Goal: Task Accomplishment & Management: Use online tool/utility

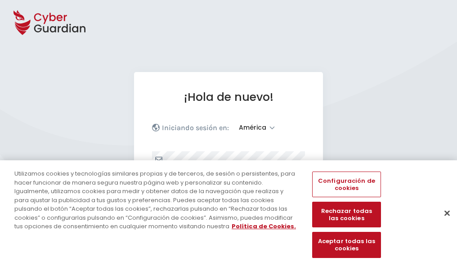
select select "América"
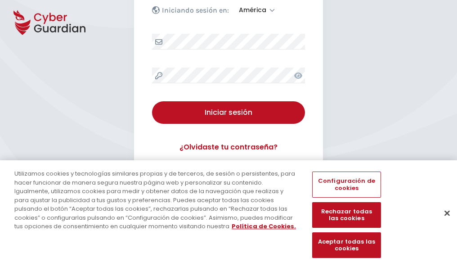
click at [443, 222] on button "Cerrar" at bounding box center [447, 213] width 20 height 20
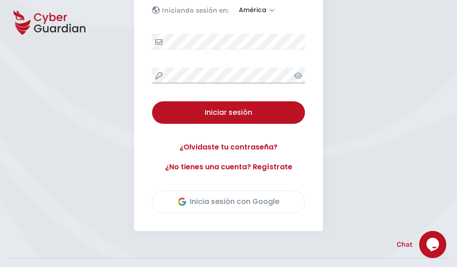
scroll to position [204, 0]
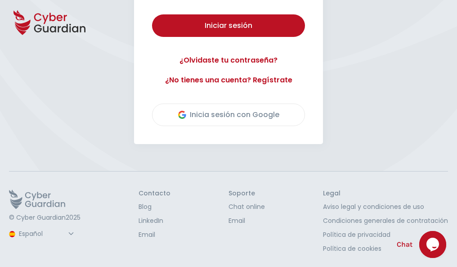
click at [152, 14] on button "Iniciar sesión" at bounding box center [228, 25] width 153 height 22
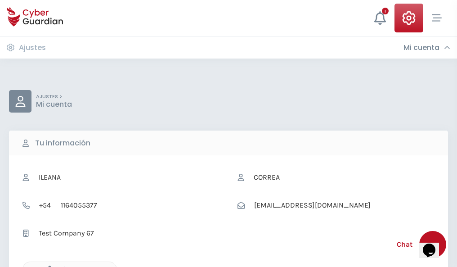
click at [47, 266] on icon "button" at bounding box center [48, 269] width 8 height 8
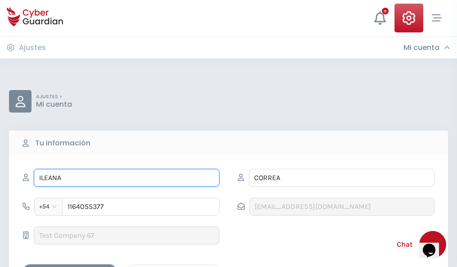
click at [126, 178] on input "ILEANA" at bounding box center [127, 178] width 186 height 18
type input "I"
type input "Elisabet"
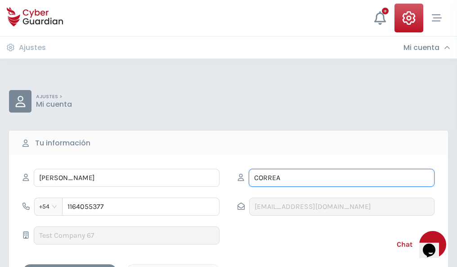
click at [341, 178] on input "CORREA" at bounding box center [342, 178] width 186 height 18
type input "C"
type input "Morán"
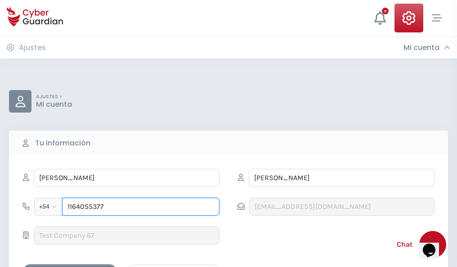
click at [141, 206] on input "1164055377" at bounding box center [140, 206] width 157 height 18
type input "1"
type input "4881810266"
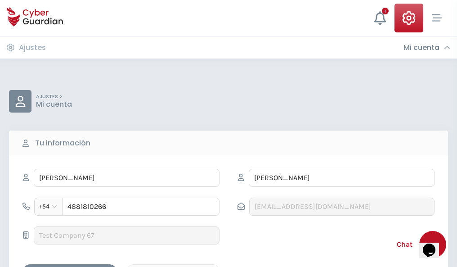
click at [173, 266] on div "Cancelar" at bounding box center [173, 271] width 80 height 11
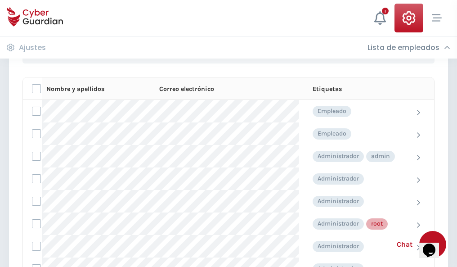
scroll to position [453, 0]
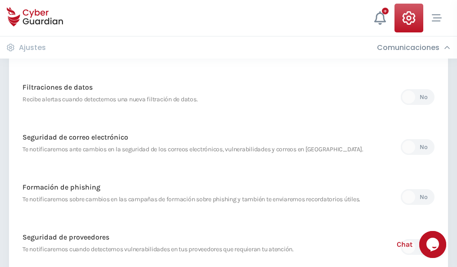
scroll to position [474, 0]
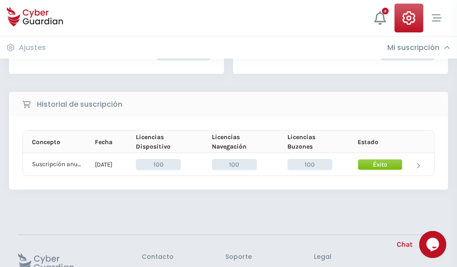
scroll to position [228, 0]
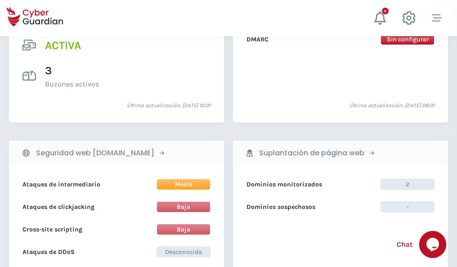
scroll to position [914, 0]
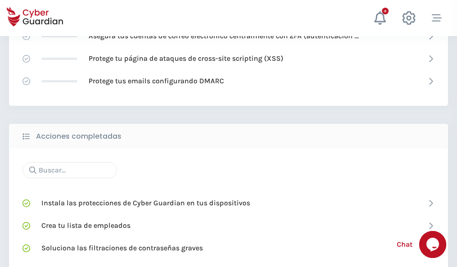
scroll to position [599, 0]
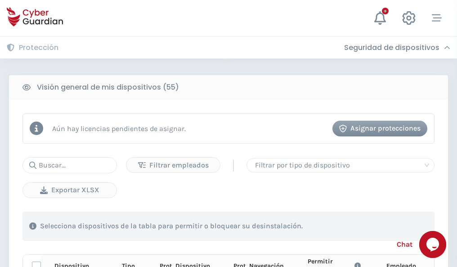
scroll to position [795, 0]
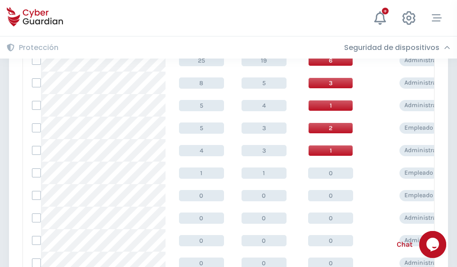
scroll to position [453, 0]
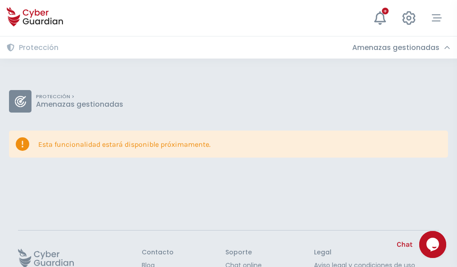
scroll to position [58, 0]
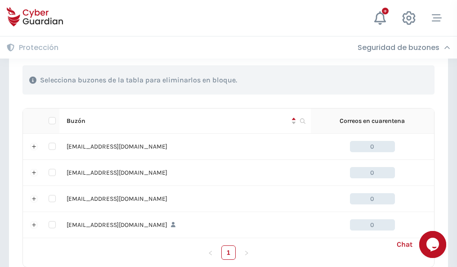
scroll to position [443, 0]
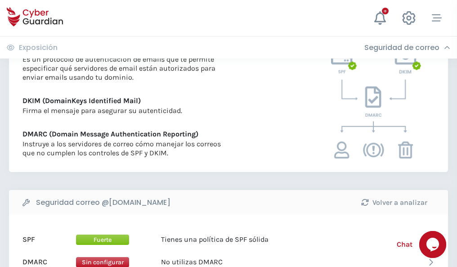
scroll to position [485, 0]
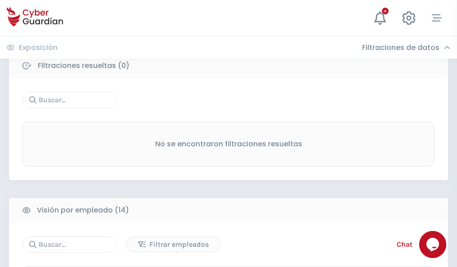
scroll to position [812, 0]
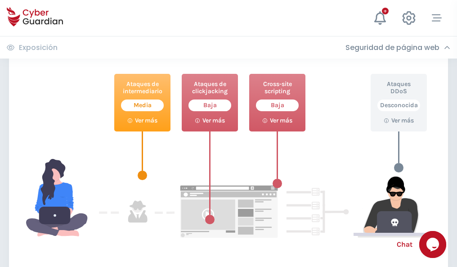
scroll to position [490, 0]
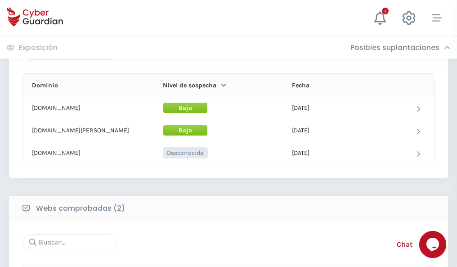
scroll to position [540, 0]
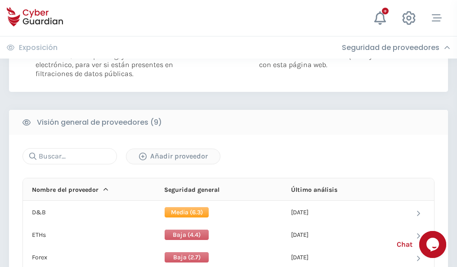
scroll to position [647, 0]
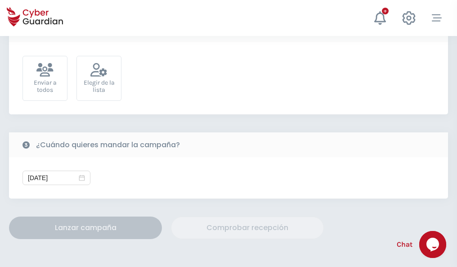
scroll to position [329, 0]
